Goal: Task Accomplishment & Management: Complete application form

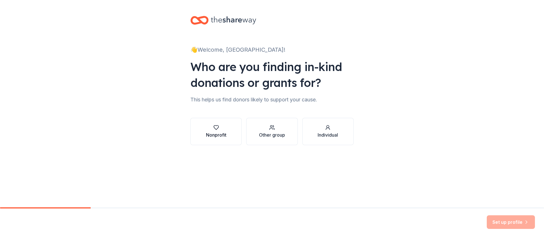
click at [218, 125] on icon "button" at bounding box center [217, 127] width 6 height 6
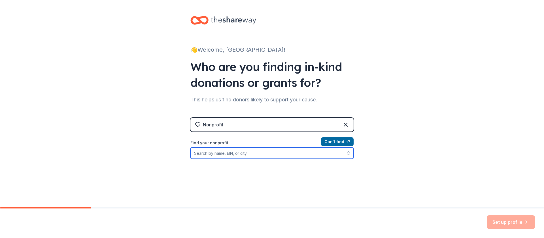
click at [192, 154] on input "Find your nonprofit" at bounding box center [272, 152] width 163 height 11
type input "[PERSON_NAME] Foundation"
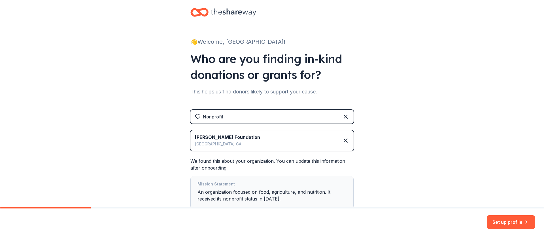
scroll to position [8, 0]
click at [509, 224] on button "Set up profile" at bounding box center [511, 222] width 48 height 14
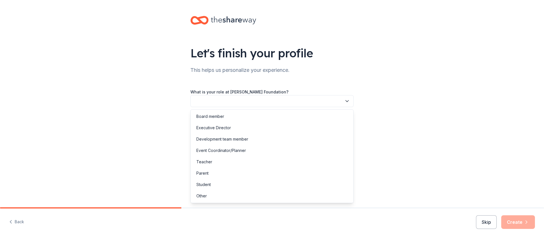
click at [196, 102] on button "button" at bounding box center [272, 101] width 163 height 12
click at [203, 116] on div "Board member" at bounding box center [211, 116] width 28 height 7
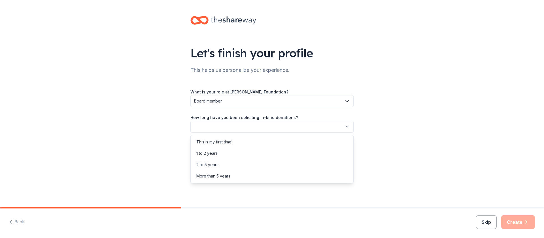
click at [347, 127] on icon "button" at bounding box center [347, 126] width 3 height 1
click at [216, 154] on div "1 to 2 years" at bounding box center [207, 153] width 21 height 7
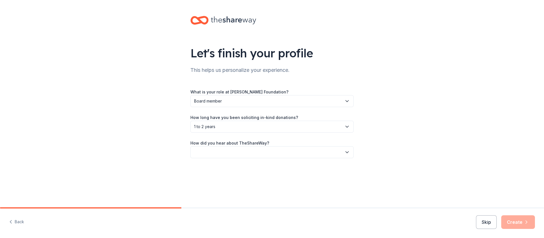
click at [195, 153] on button "button" at bounding box center [272, 152] width 163 height 12
click at [202, 213] on div "Other" at bounding box center [202, 212] width 10 height 7
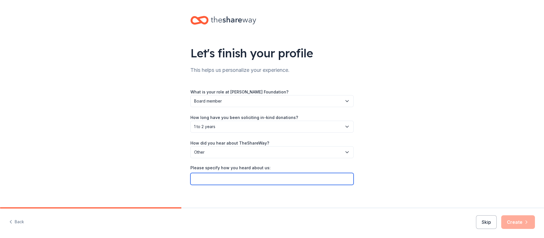
click at [195, 178] on input "Please specify how you heard about us:" at bounding box center [272, 179] width 163 height 12
type input "[PERSON_NAME]'s Club participated in [DATE] Latino Book & Family Fesstival in […"
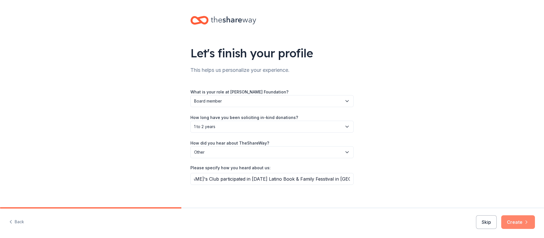
scroll to position [0, 0]
click at [520, 227] on button "Create" at bounding box center [519, 222] width 34 height 14
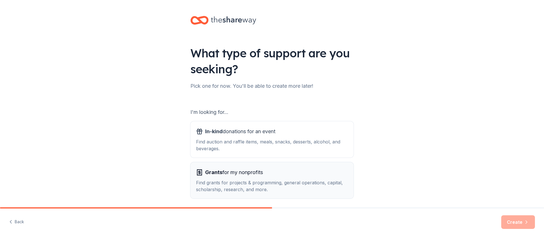
click at [212, 172] on span "Grants" at bounding box center [213, 172] width 17 height 6
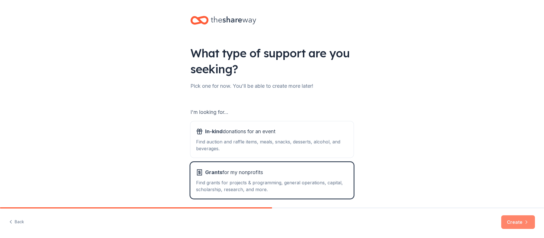
click at [519, 225] on button "Create" at bounding box center [519, 222] width 34 height 14
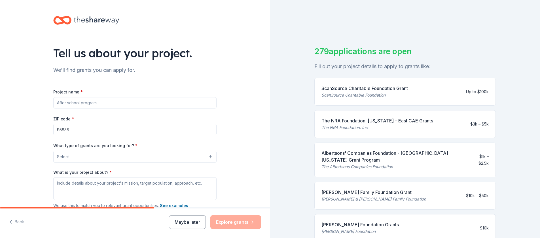
click at [56, 100] on input "Project name *" at bounding box center [134, 102] width 163 height 11
type input "[PERSON_NAME]"
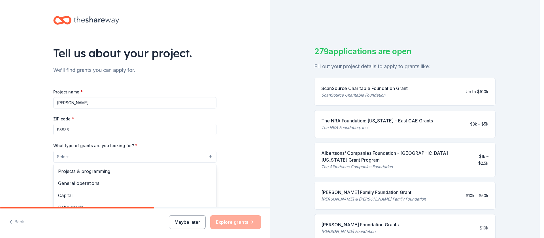
click at [209, 159] on button "Select" at bounding box center [134, 157] width 163 height 12
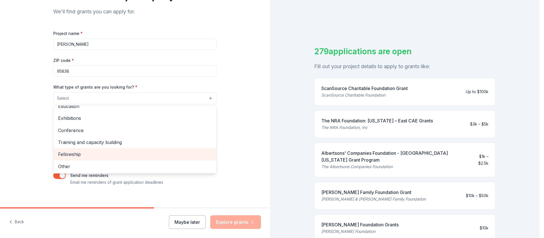
scroll to position [67, 0]
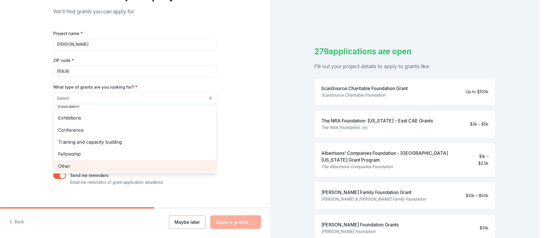
click at [83, 167] on span "Other" at bounding box center [135, 165] width 154 height 7
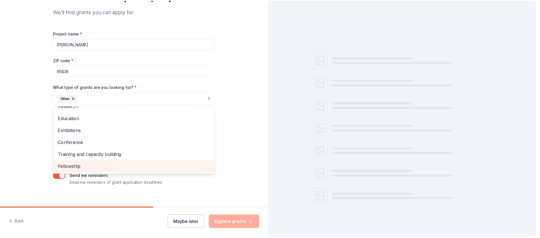
scroll to position [55, 0]
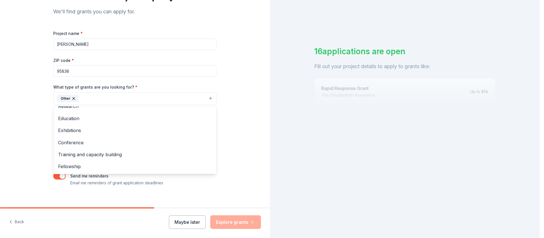
click at [239, 224] on div "Tell us about your project. We'll find grants you can apply for. Project name *…" at bounding box center [135, 119] width 270 height 238
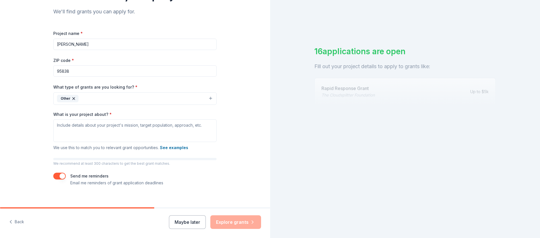
click at [238, 221] on div "Maybe later Explore grants" at bounding box center [215, 222] width 92 height 14
click at [56, 177] on button "button" at bounding box center [59, 175] width 12 height 7
type button "on"
click at [53, 172] on button "button" at bounding box center [59, 175] width 12 height 7
click at [54, 124] on textarea "What is your project about? *" at bounding box center [134, 130] width 163 height 23
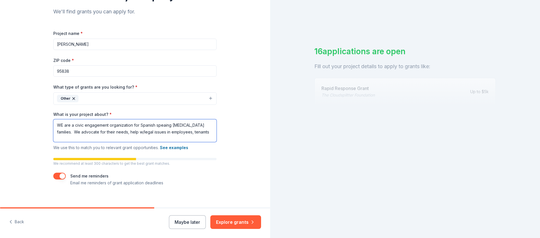
click at [171, 132] on textarea "WE are a civic engagement organization for Spanish speaing [MEDICAL_DATA] famil…" at bounding box center [134, 130] width 163 height 23
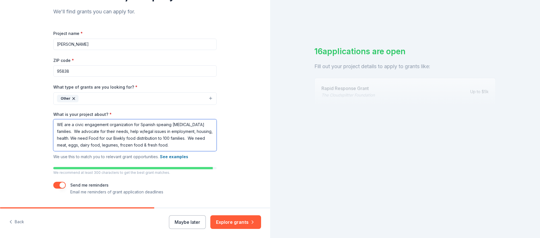
scroll to position [0, 0]
drag, startPoint x: 189, startPoint y: 149, endPoint x: 51, endPoint y: 121, distance: 140.7
click at [53, 121] on textarea "WE are a civic engagement organization for Spanish speaing [MEDICAL_DATA] famil…" at bounding box center [134, 135] width 163 height 32
click at [264, 187] on div "Tell us about your project. We'll find grants you can apply for. Project name *…" at bounding box center [135, 82] width 270 height 281
click at [182, 146] on textarea "WE are a civic engagement organization for Spanish speaing [MEDICAL_DATA] famil…" at bounding box center [134, 135] width 163 height 32
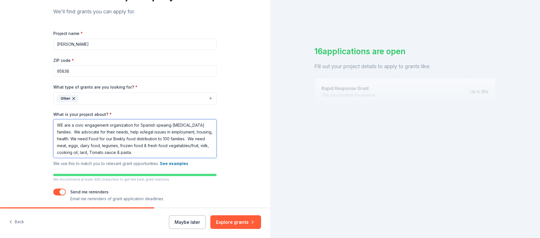
drag, startPoint x: 177, startPoint y: 155, endPoint x: 50, endPoint y: 123, distance: 130.5
click at [50, 123] on div "Tell us about your project. We'll find grants you can apply for. Project name *…" at bounding box center [134, 86] width 181 height 288
type textarea "WE are a civic engagement organization for Spanish speaing [MEDICAL_DATA] famil…"
click at [127, 133] on textarea "WE are a civic engagement organization for Spanish speaing [MEDICAL_DATA] famil…" at bounding box center [134, 138] width 163 height 39
click at [236, 221] on button "Explore grants" at bounding box center [235, 222] width 51 height 14
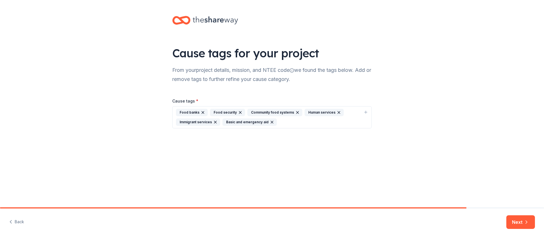
click at [201, 122] on div "Immigrant services" at bounding box center [198, 121] width 44 height 7
type input "immigrant services,"
click at [232, 113] on div "Food security" at bounding box center [227, 112] width 35 height 7
click at [518, 221] on button "Next" at bounding box center [521, 222] width 29 height 14
click at [226, 113] on div "Food security" at bounding box center [227, 112] width 35 height 7
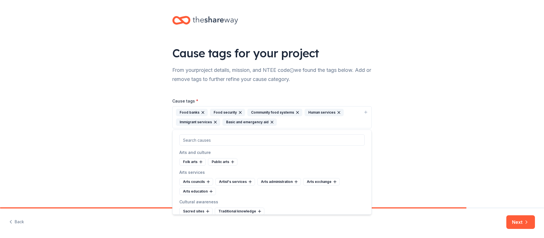
click at [226, 113] on div "Food security" at bounding box center [227, 112] width 35 height 7
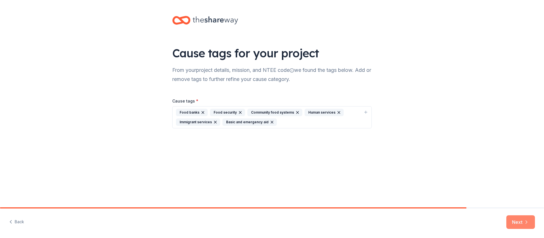
click at [517, 225] on button "Next" at bounding box center [521, 222] width 29 height 14
click at [517, 222] on div "Next" at bounding box center [521, 222] width 29 height 14
click at [228, 111] on div "Food security" at bounding box center [227, 112] width 35 height 7
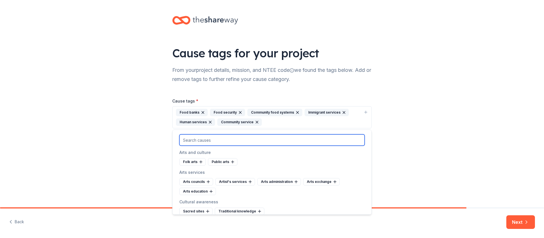
click at [181, 140] on input "text" at bounding box center [272, 139] width 185 height 11
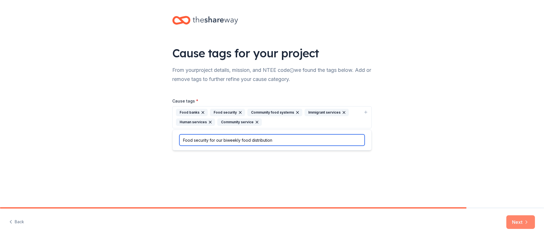
type input "Food security for our biweekly food distribution"
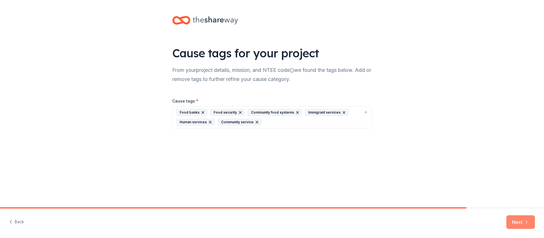
click at [527, 221] on icon "button" at bounding box center [527, 222] width 6 height 6
click at [223, 113] on div "Food security" at bounding box center [227, 112] width 35 height 7
click at [521, 222] on div "Next" at bounding box center [521, 222] width 29 height 14
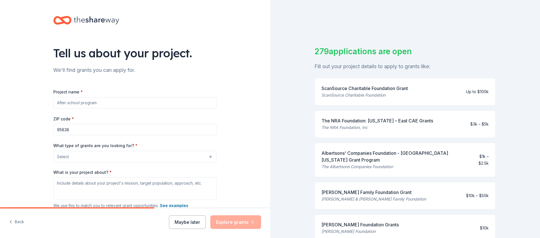
drag, startPoint x: 312, startPoint y: 46, endPoint x: 338, endPoint y: 91, distance: 52.1
click at [338, 91] on div "279 applications are open Fill out your project details to apply to grants like…" at bounding box center [405, 119] width 270 height 238
drag, startPoint x: 319, startPoint y: 82, endPoint x: 371, endPoint y: 127, distance: 68.1
click at [372, 101] on div "ScanSource Charitable Foundation [PERSON_NAME] Charitable Foundation Up to $100k" at bounding box center [404, 92] width 181 height 28
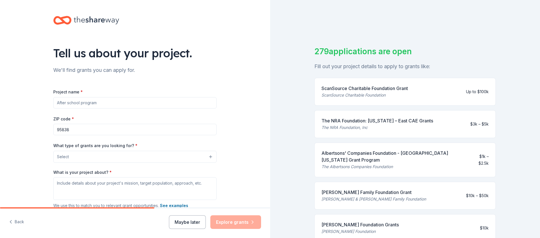
drag, startPoint x: 322, startPoint y: 86, endPoint x: 427, endPoint y: 172, distance: 135.8
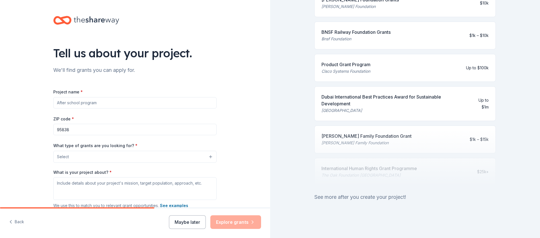
scroll to position [218, 0]
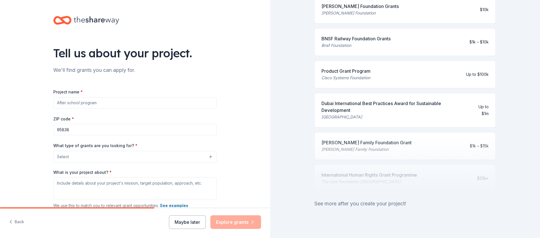
drag, startPoint x: 390, startPoint y: 150, endPoint x: 356, endPoint y: 63, distance: 93.9
click at [356, 63] on div "ScanSource Charitable Foundation [PERSON_NAME] Charitable Foundation Up to $100…" at bounding box center [404, 26] width 181 height 346
click at [474, 45] on div "$1k – $10k" at bounding box center [479, 42] width 19 height 7
